Goal: Go to known website: Access a specific website the user already knows

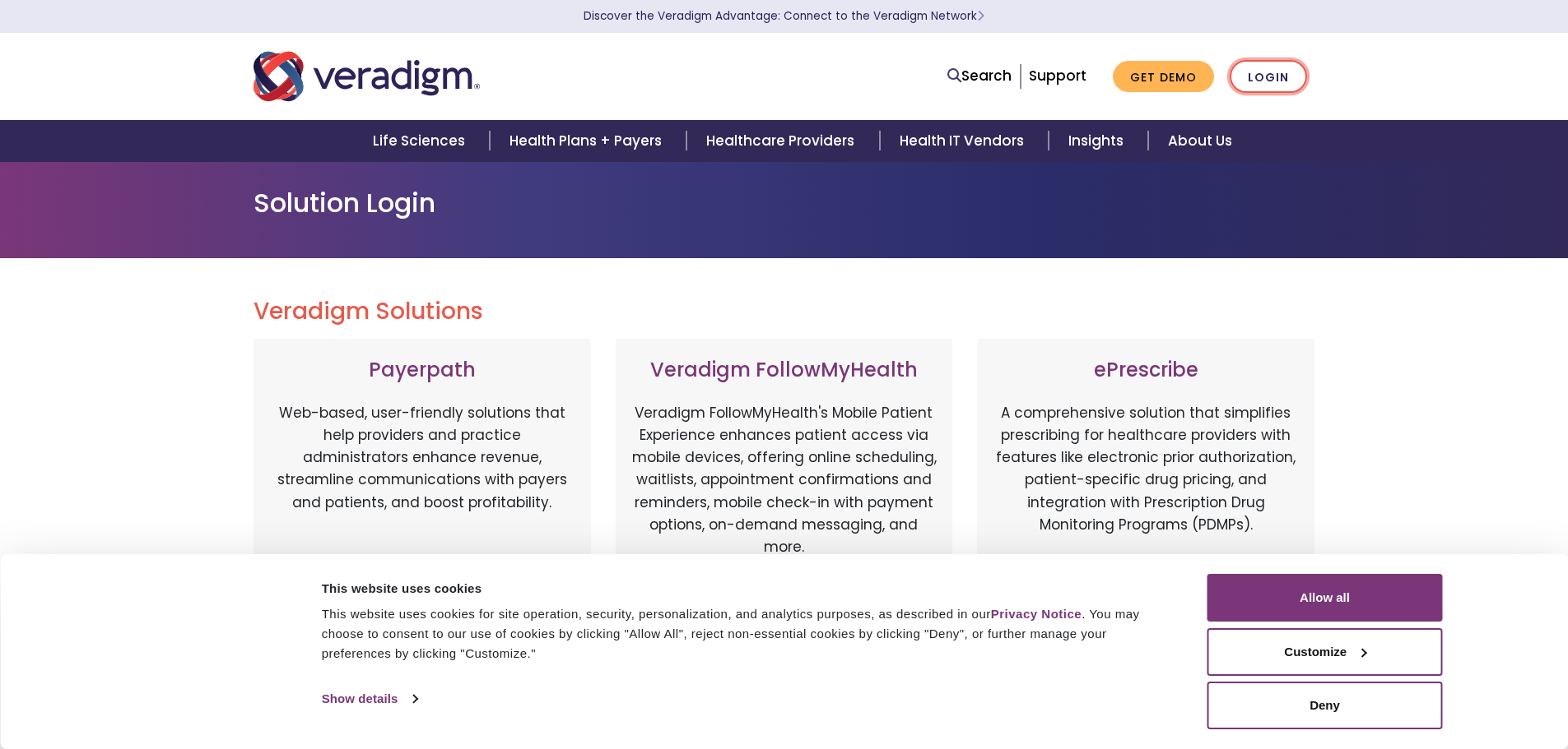
click at [1274, 83] on link "Login" at bounding box center [1268, 77] width 77 height 34
click at [1328, 600] on button "Allow all" at bounding box center [1325, 598] width 235 height 48
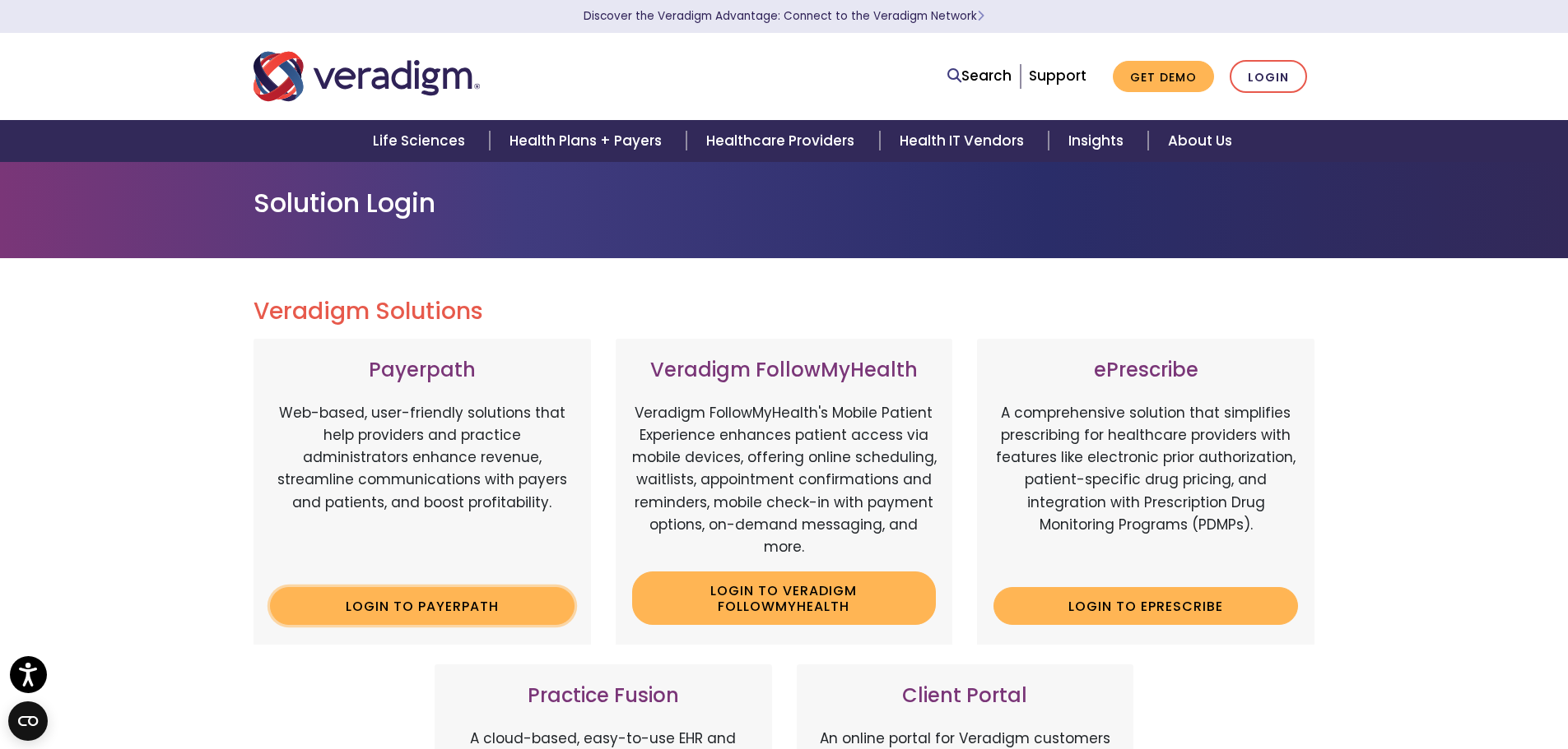
click at [537, 602] on link "Login to Payerpath" at bounding box center [422, 606] width 305 height 38
click at [419, 614] on link "Login to Payerpath" at bounding box center [422, 606] width 305 height 38
